Goal: Obtain resource: Download file/media

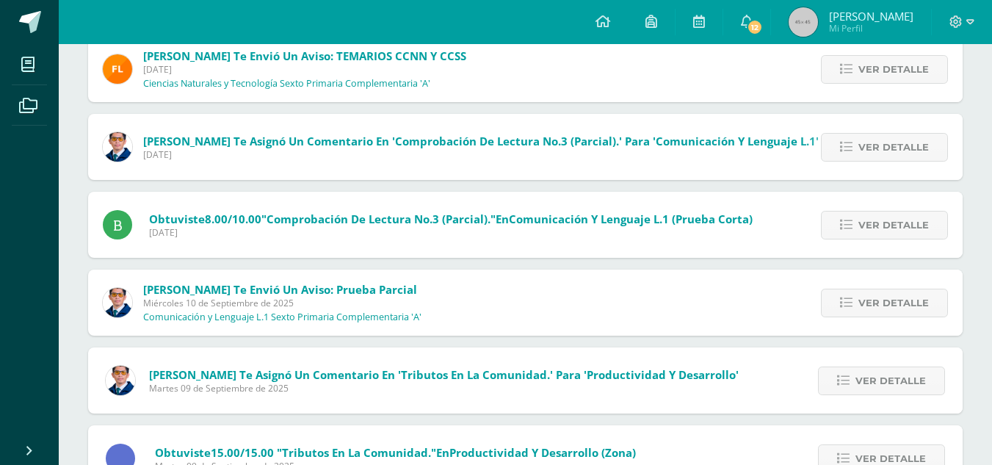
scroll to position [713, 0]
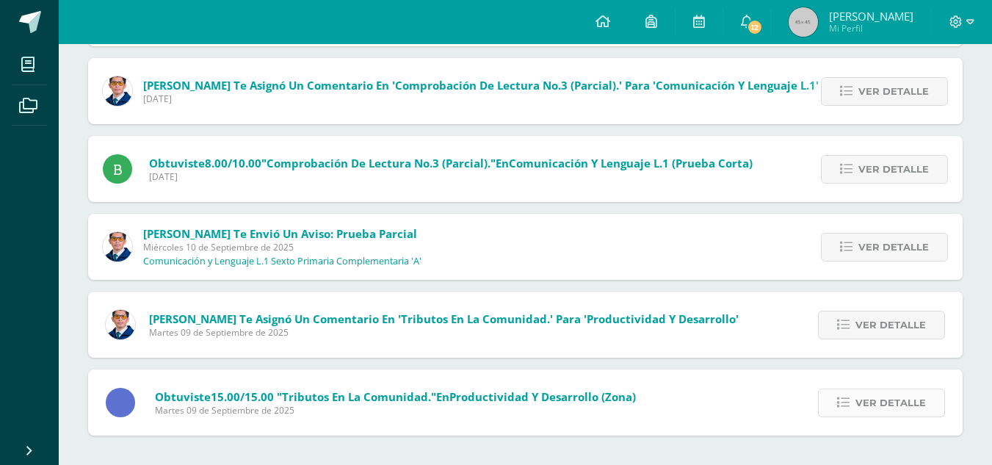
click at [883, 402] on span "Ver detalle" at bounding box center [891, 402] width 70 height 27
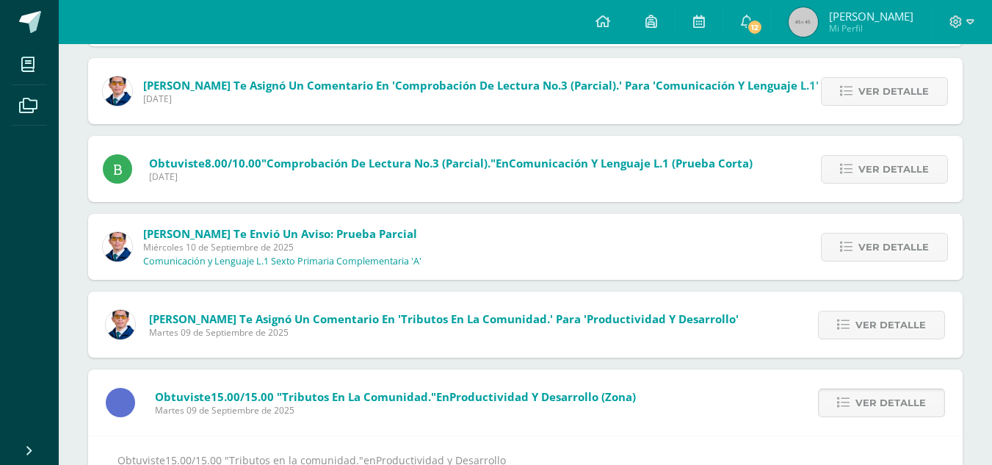
click at [883, 402] on span "Ver detalle" at bounding box center [891, 402] width 70 height 27
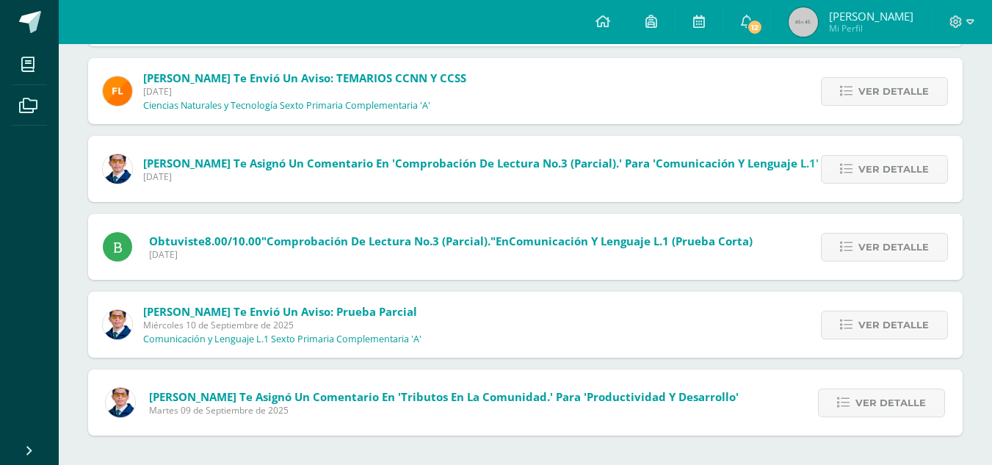
click at [883, 402] on span "Ver detalle" at bounding box center [891, 402] width 70 height 27
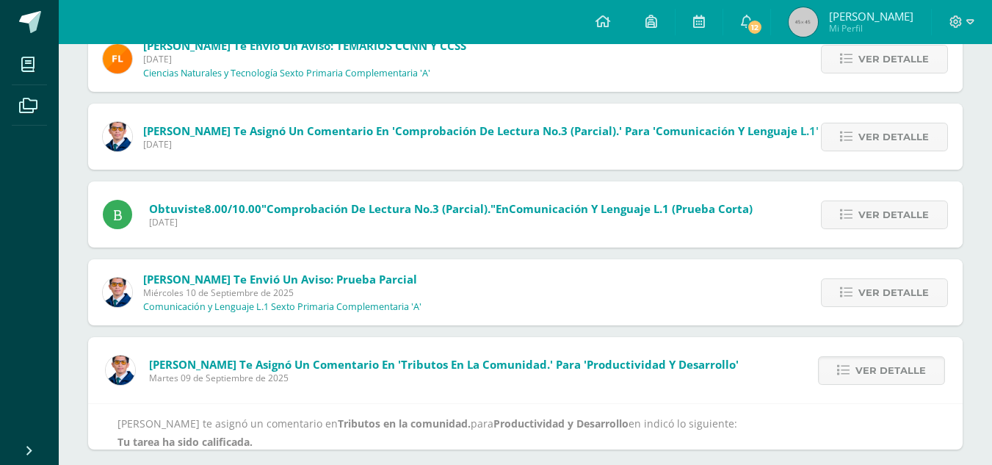
scroll to position [703, 0]
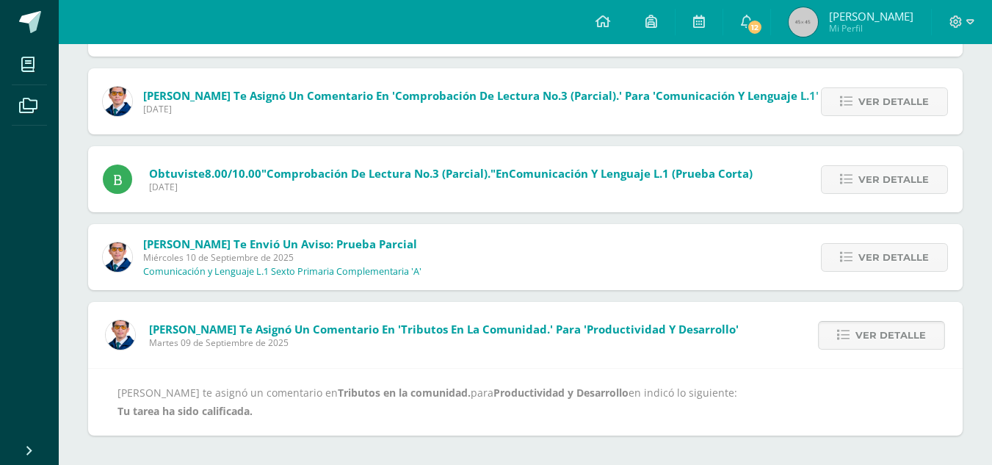
click at [870, 334] on span "Ver detalle" at bounding box center [891, 335] width 70 height 27
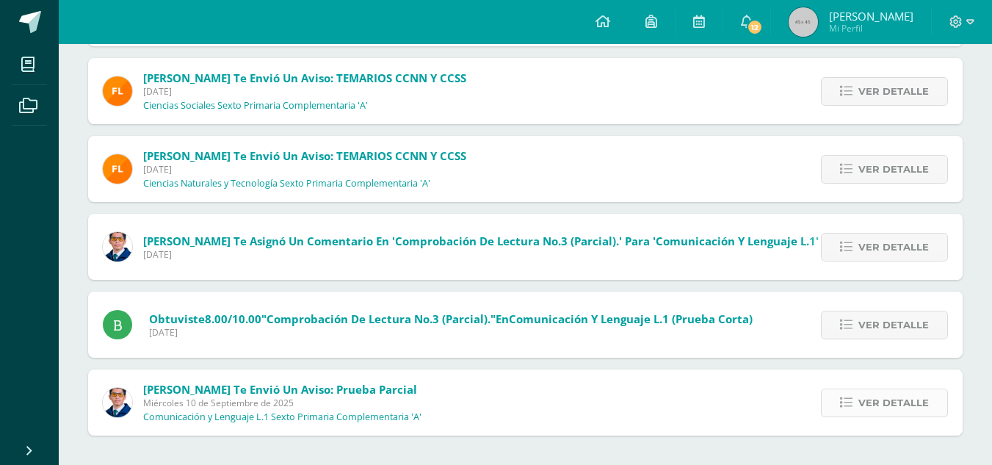
click at [866, 404] on span "Ver detalle" at bounding box center [893, 402] width 70 height 27
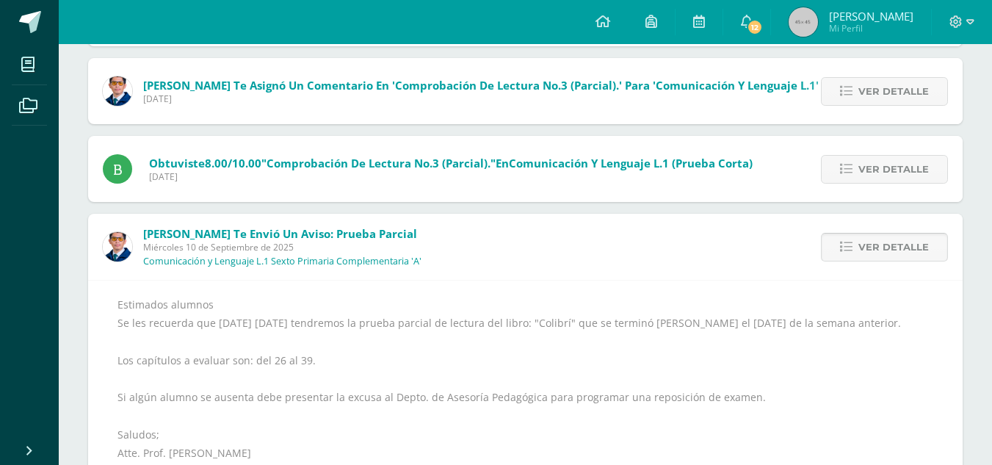
click at [867, 242] on span "Ver detalle" at bounding box center [893, 247] width 70 height 27
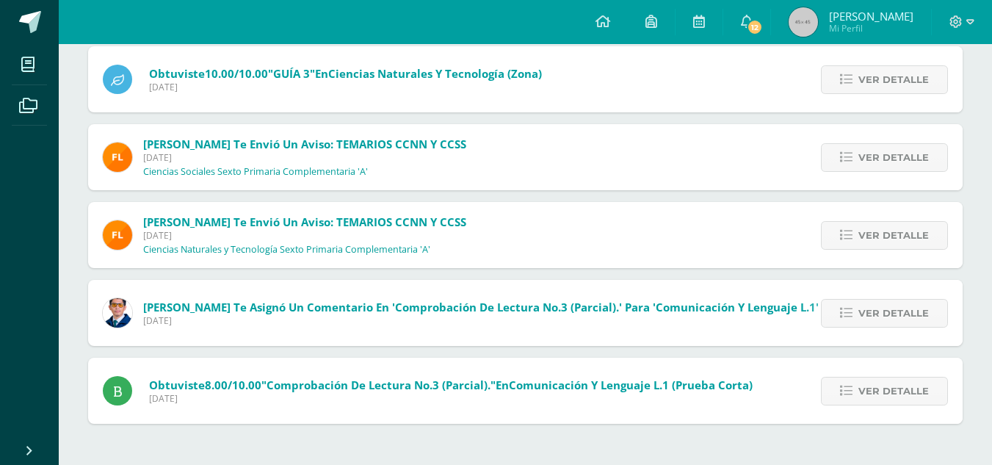
scroll to position [480, 0]
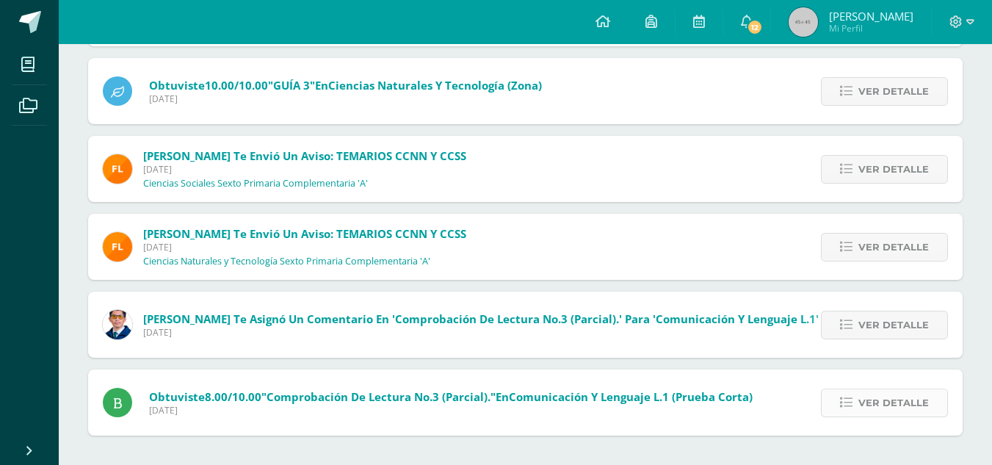
click at [899, 402] on span "Ver detalle" at bounding box center [893, 402] width 70 height 27
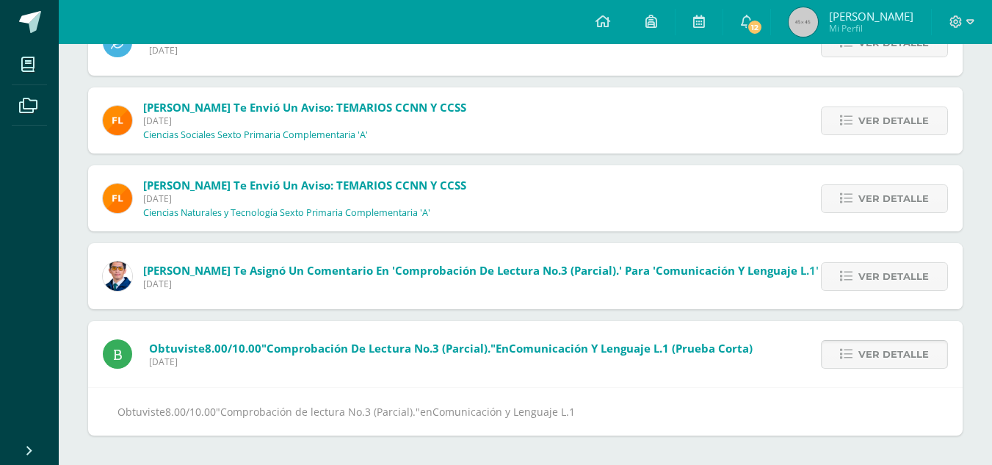
click at [887, 352] on span "Ver detalle" at bounding box center [893, 354] width 70 height 27
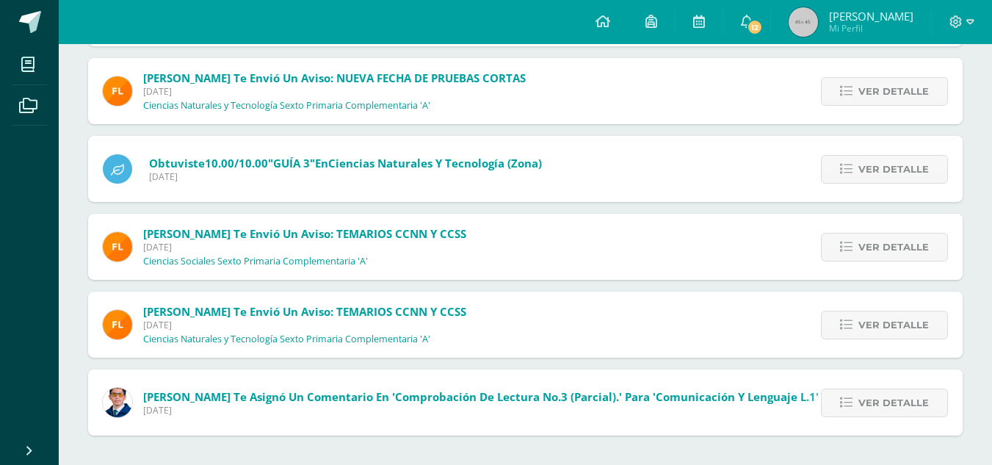
scroll to position [402, 0]
click at [878, 400] on span "Ver detalle" at bounding box center [893, 402] width 70 height 27
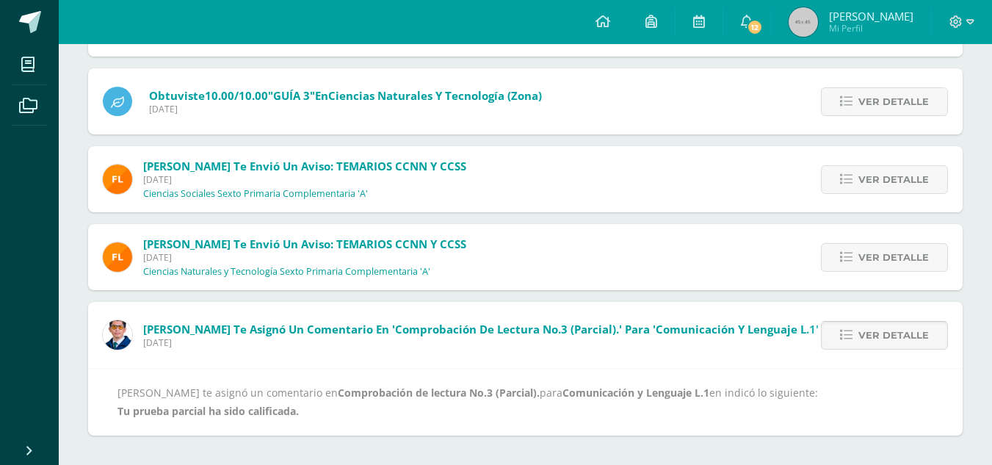
click at [867, 343] on span "Ver detalle" at bounding box center [893, 335] width 70 height 27
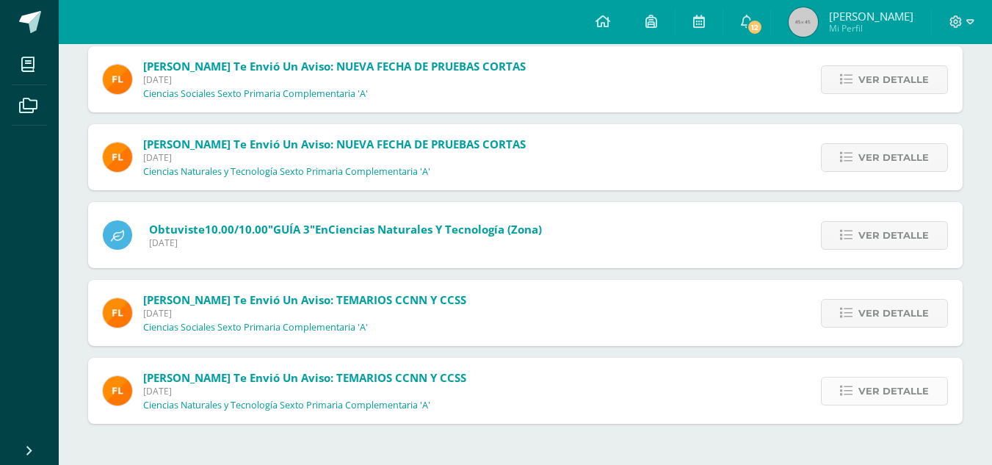
scroll to position [324, 0]
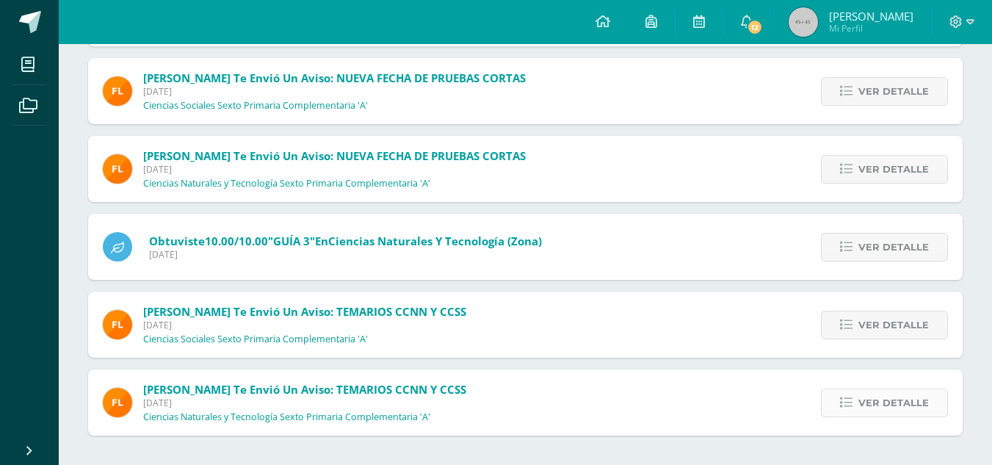
click at [865, 393] on span "Ver detalle" at bounding box center [893, 402] width 70 height 27
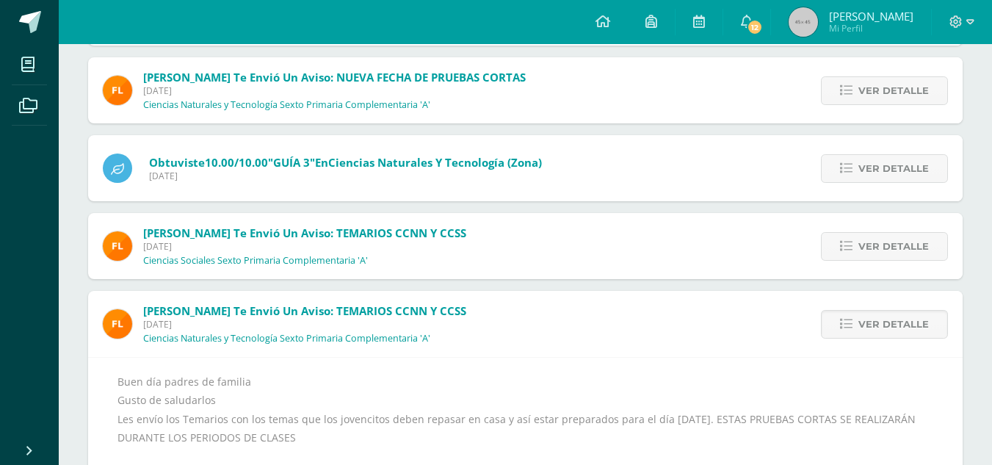
scroll to position [475, 0]
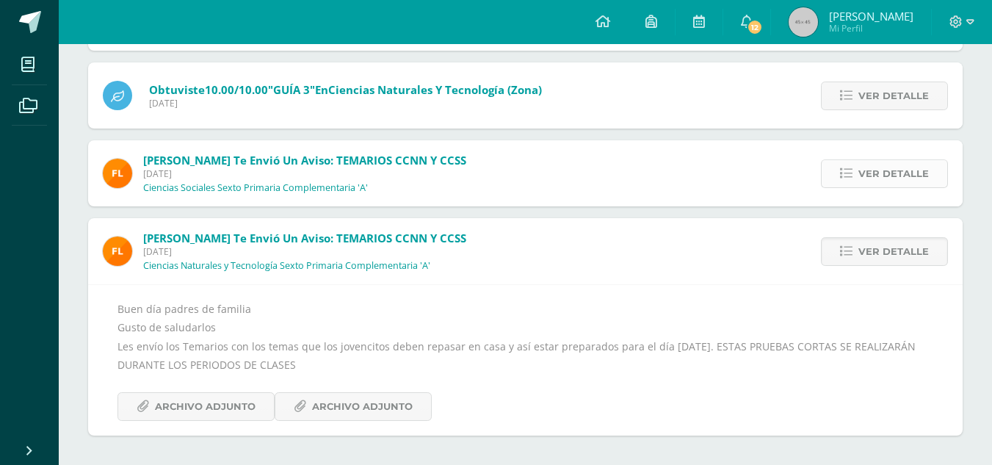
click at [872, 183] on span "Ver detalle" at bounding box center [893, 173] width 70 height 27
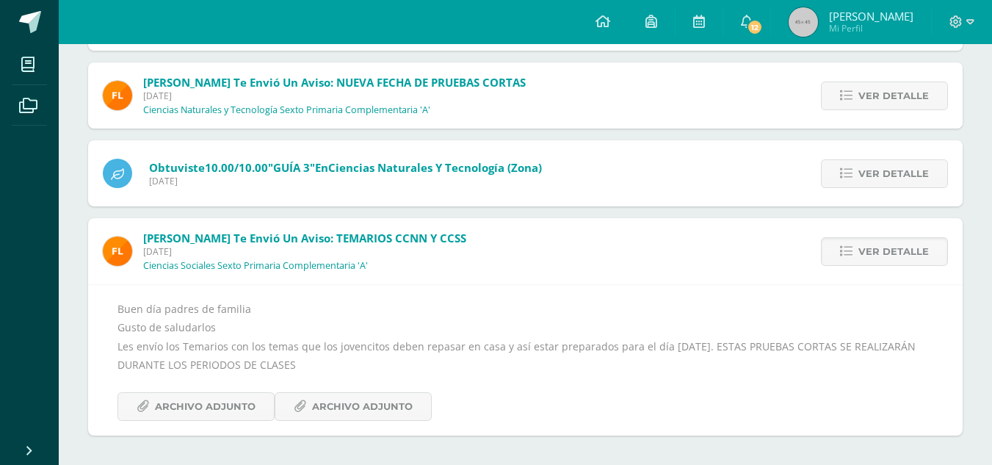
scroll to position [397, 0]
click at [339, 411] on span "Archivo Adjunto" at bounding box center [362, 406] width 101 height 27
click at [211, 406] on span "Archivo Adjunto" at bounding box center [205, 406] width 101 height 27
click at [838, 250] on link "Ver detalle" at bounding box center [884, 251] width 127 height 29
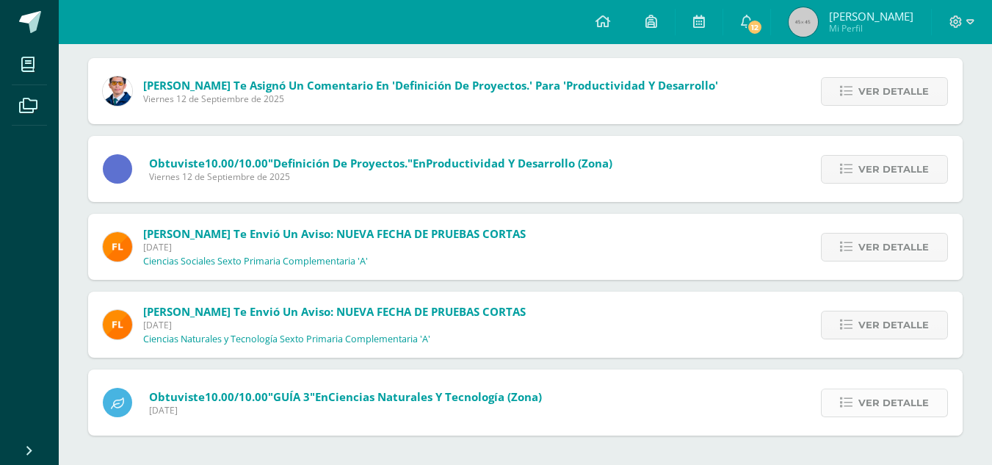
click at [858, 403] on link "Ver detalle" at bounding box center [884, 402] width 127 height 29
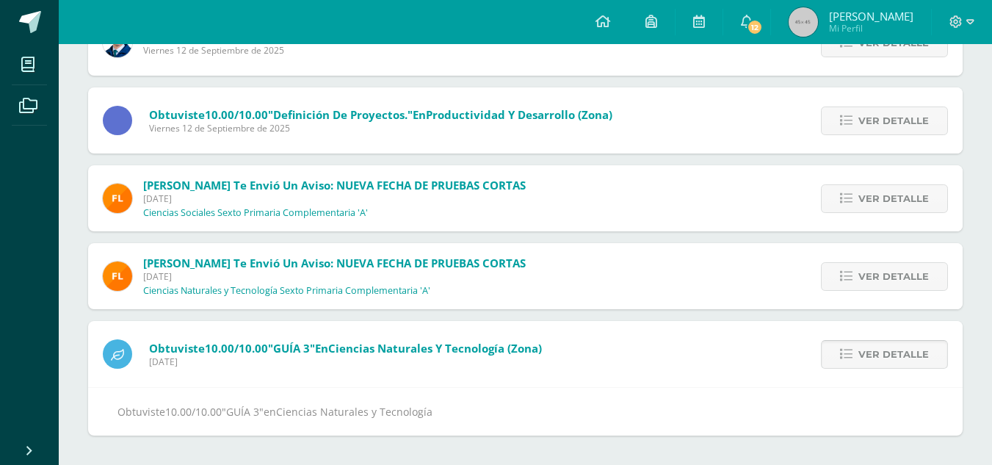
click at [841, 351] on link "Ver detalle" at bounding box center [884, 354] width 127 height 29
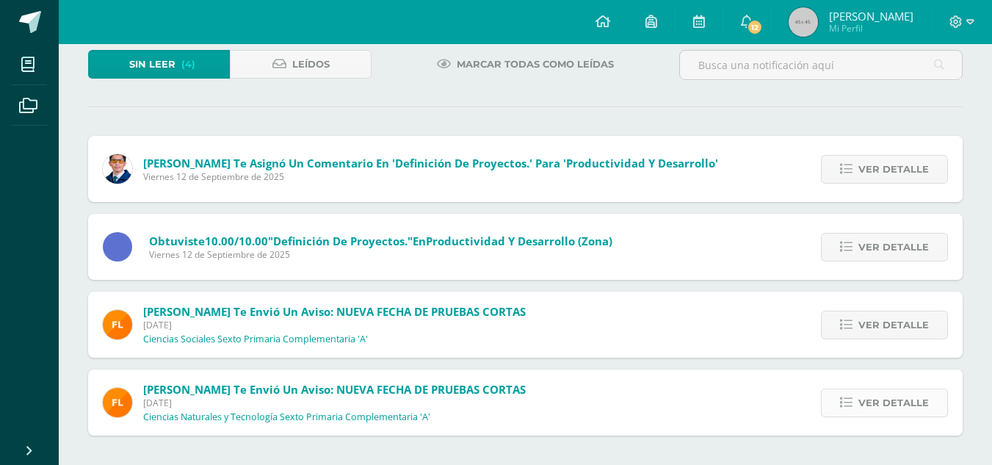
click at [847, 410] on link "Ver detalle" at bounding box center [884, 402] width 127 height 29
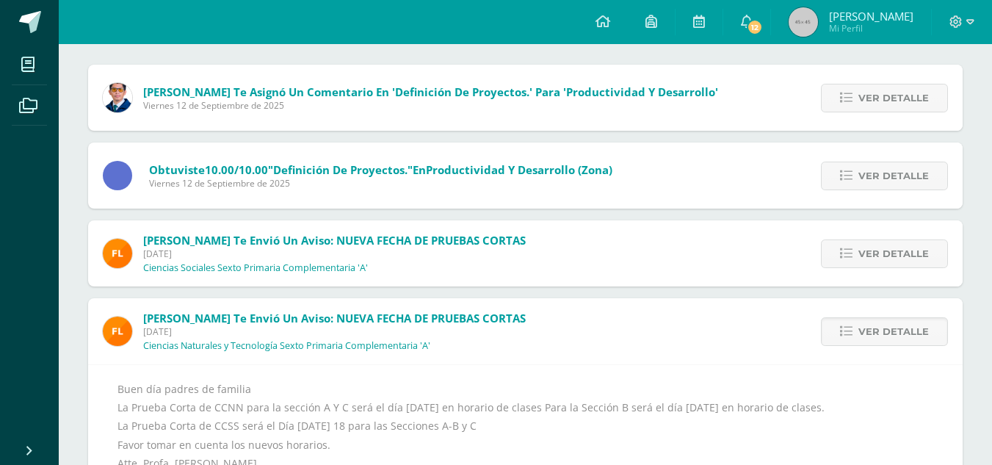
scroll to position [269, 0]
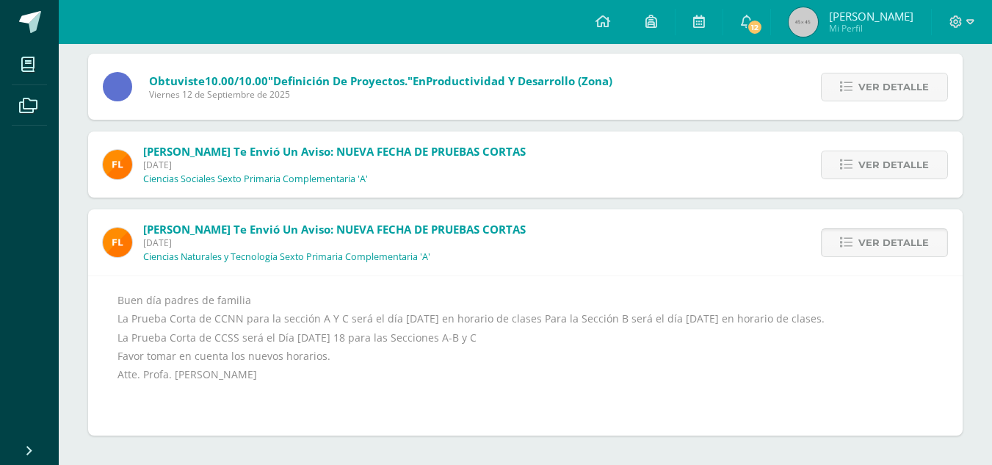
click at [845, 236] on link "Ver detalle" at bounding box center [884, 242] width 127 height 29
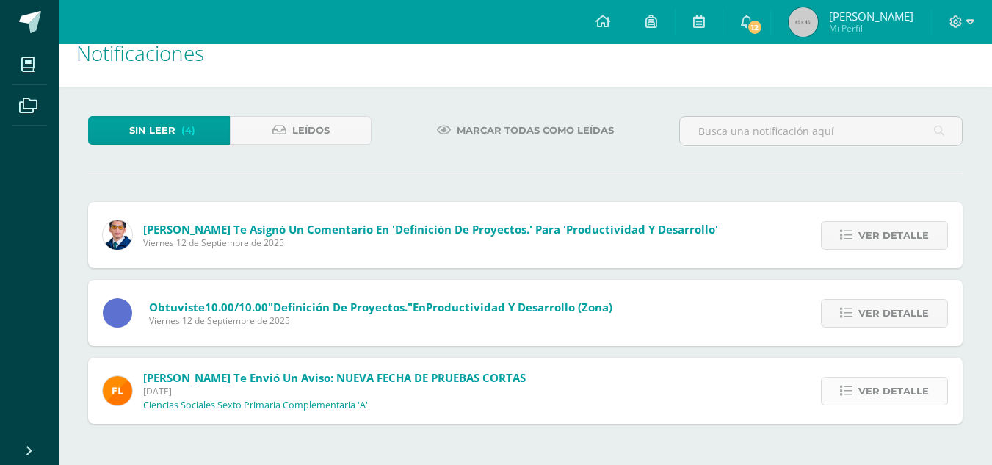
scroll to position [12, 0]
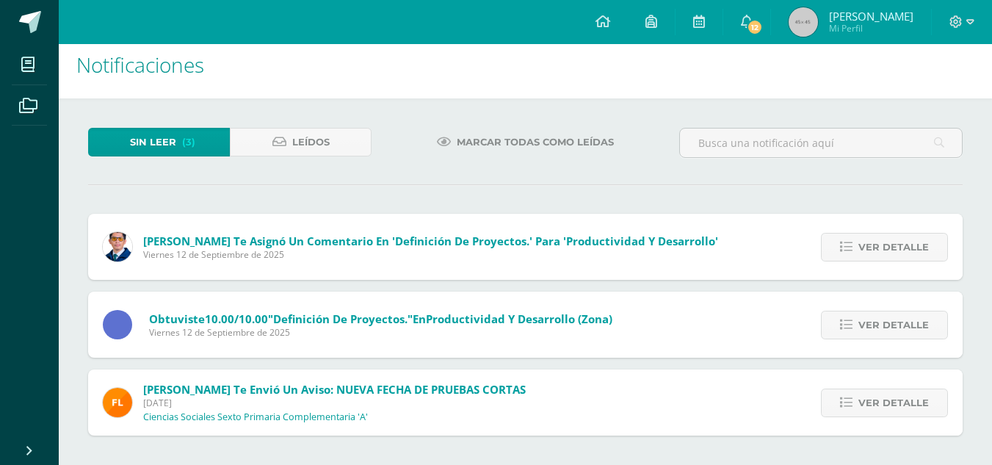
click at [868, 418] on div "Ver detalle" at bounding box center [881, 402] width 164 height 66
click at [860, 391] on link "Ver detalle" at bounding box center [884, 402] width 127 height 29
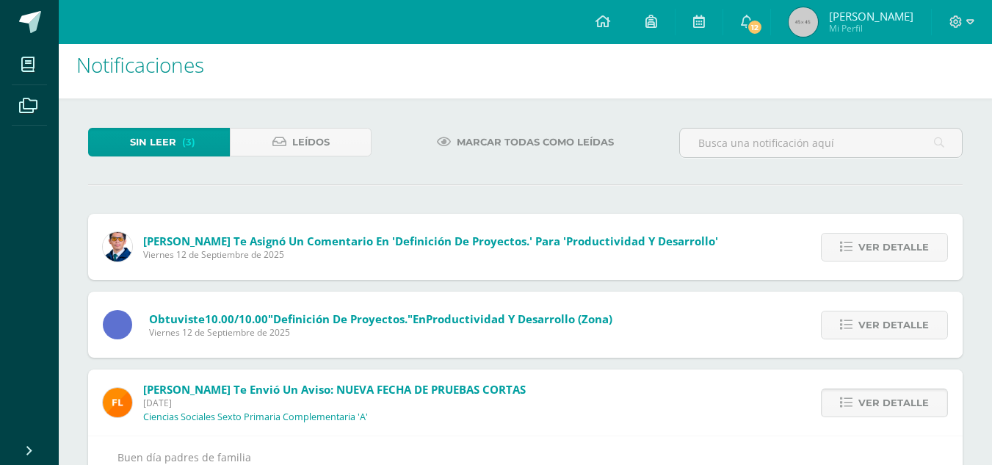
click at [859, 396] on link "Ver detalle" at bounding box center [884, 402] width 127 height 29
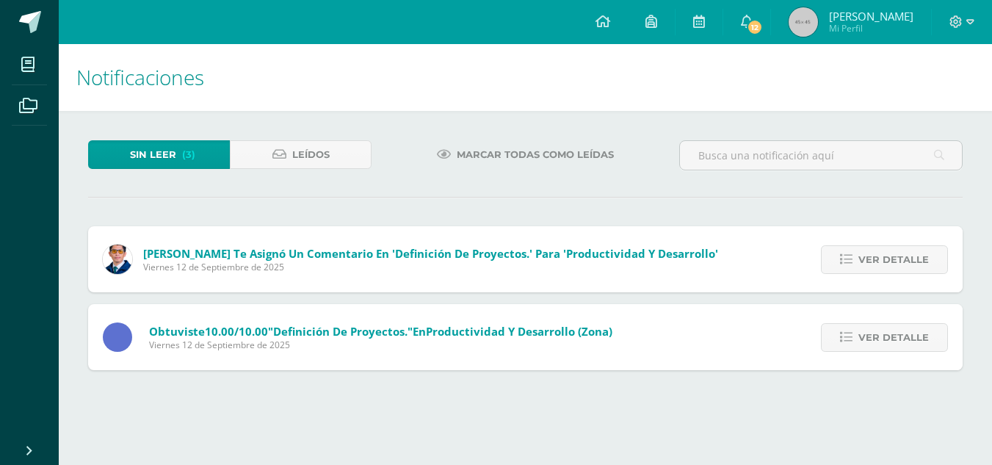
scroll to position [0, 0]
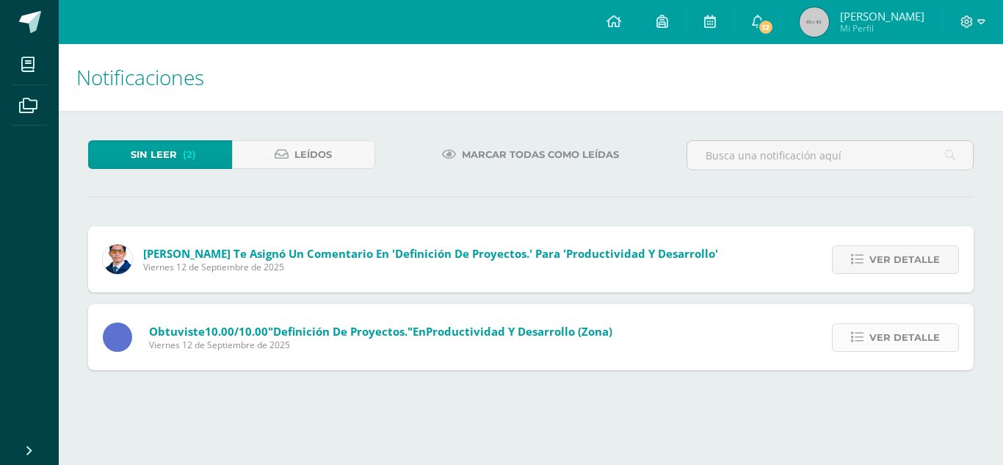
click at [834, 347] on link "Ver detalle" at bounding box center [895, 337] width 127 height 29
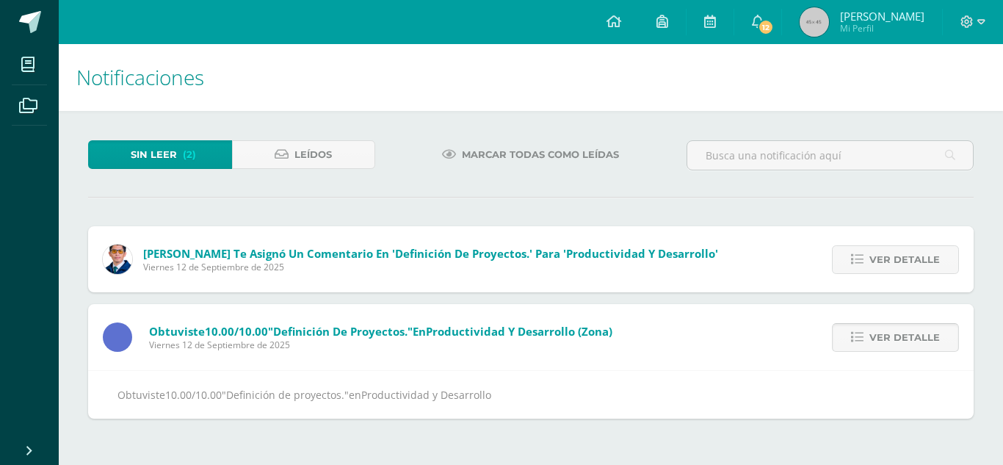
click at [834, 347] on link "Ver detalle" at bounding box center [895, 337] width 127 height 29
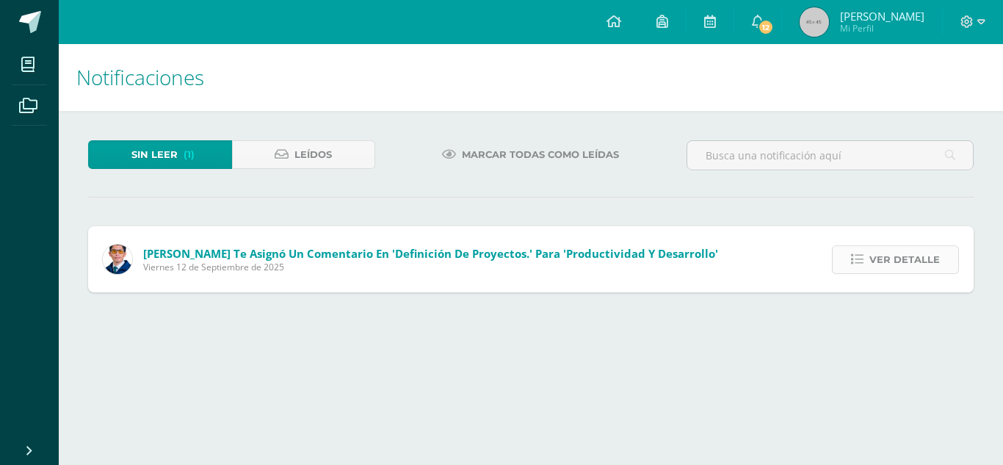
click at [902, 267] on span "Ver detalle" at bounding box center [904, 259] width 70 height 27
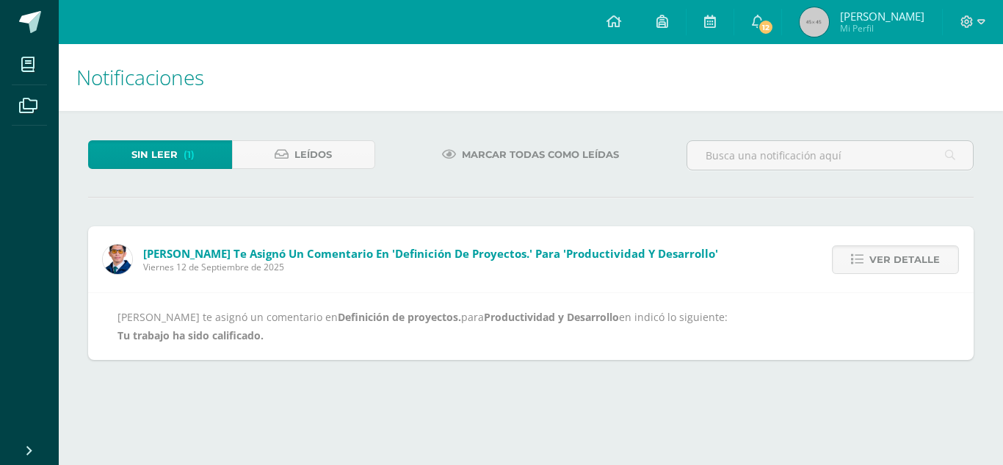
drag, startPoint x: 890, startPoint y: 258, endPoint x: 822, endPoint y: 269, distance: 68.3
click at [888, 261] on span "Ver detalle" at bounding box center [904, 259] width 70 height 27
